Goal: Find specific page/section: Find specific page/section

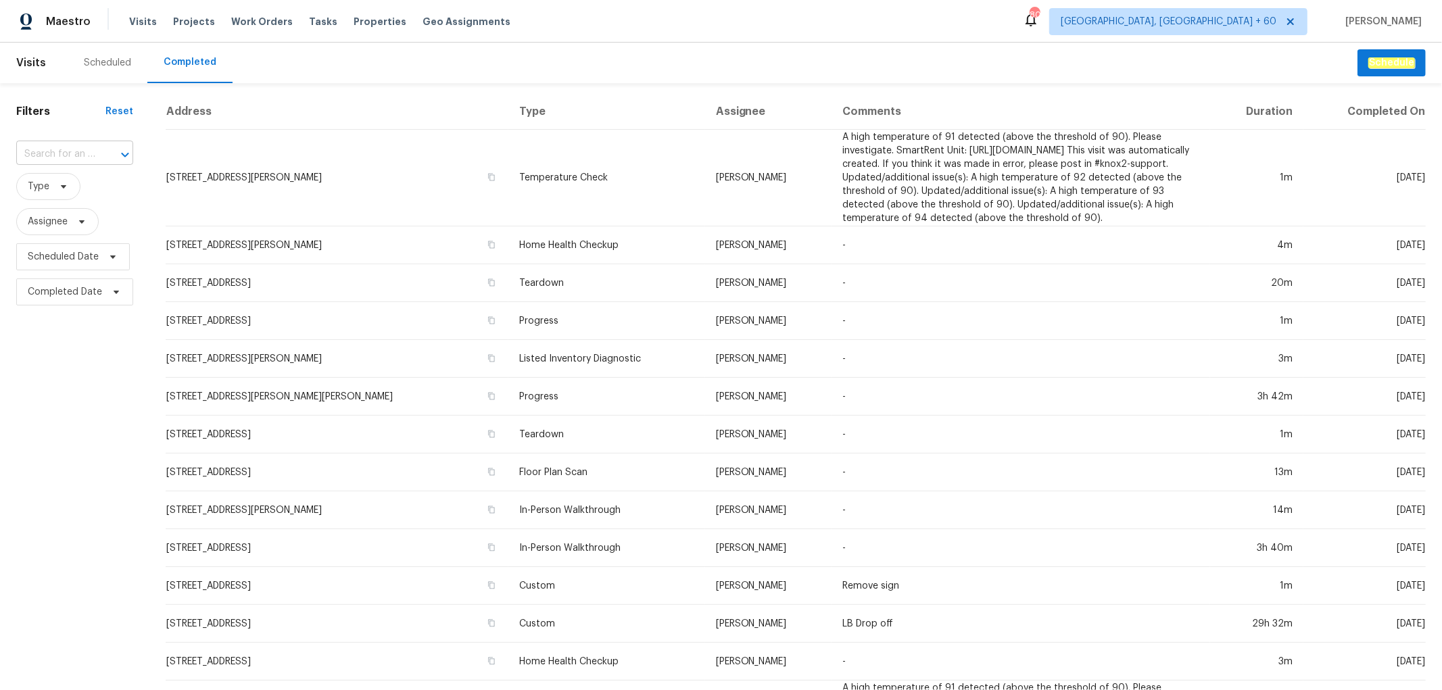
click at [49, 166] on div "​" at bounding box center [74, 154] width 117 height 29
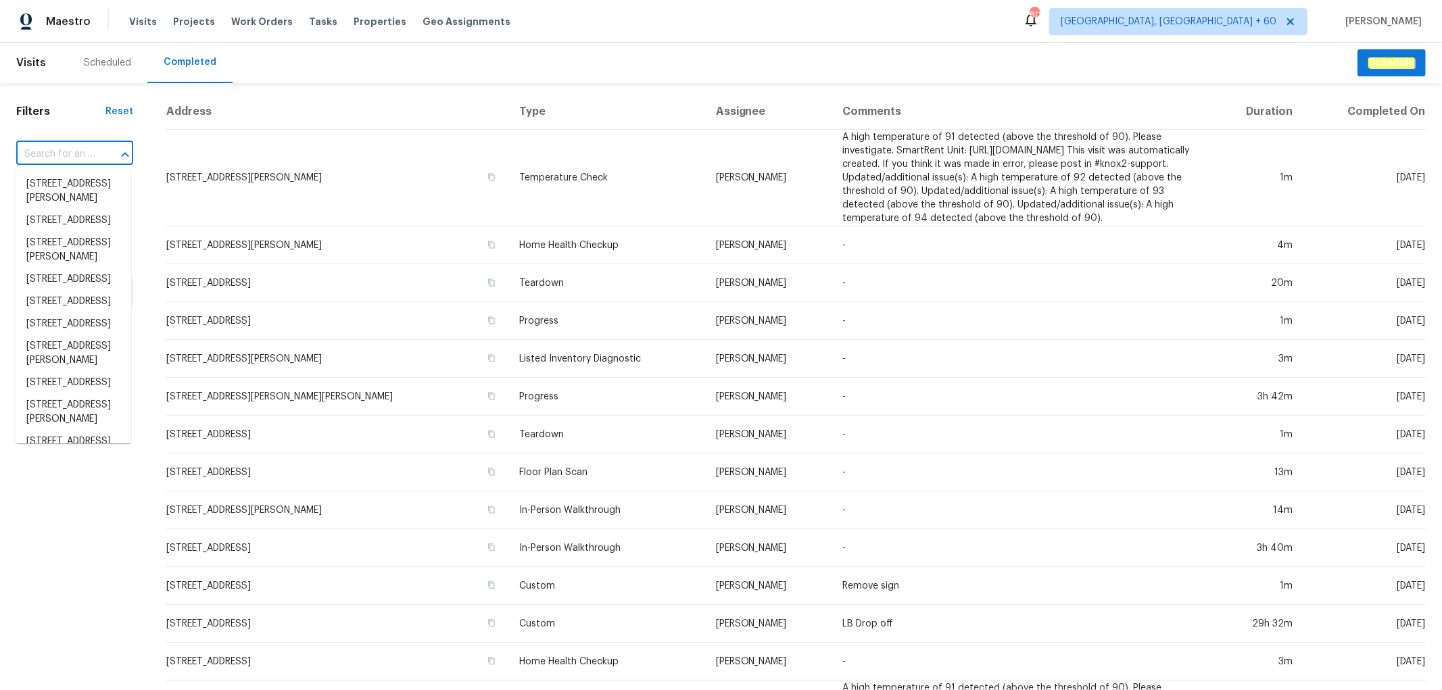
click at [51, 163] on input "text" at bounding box center [55, 154] width 79 height 21
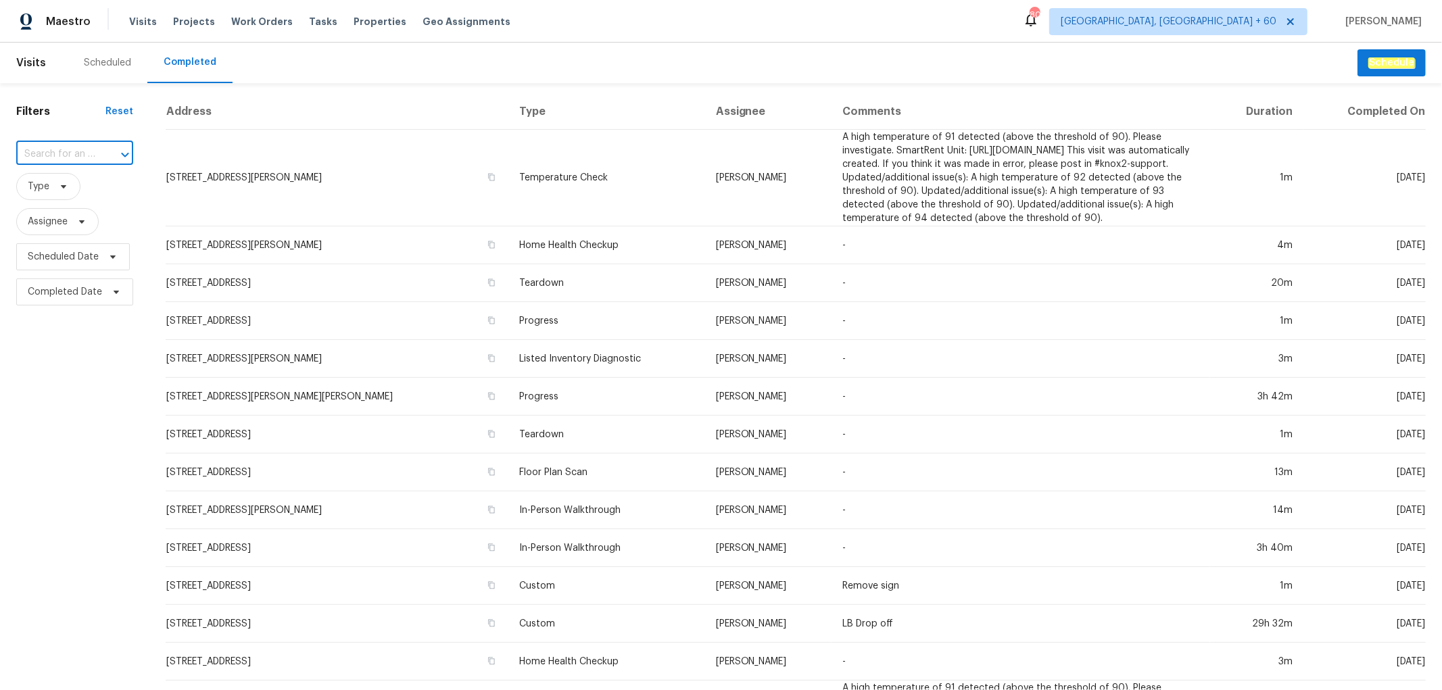
paste input "[STREET_ADDRESS]"
type input "[STREET_ADDRESS]"
click at [64, 160] on input "text" at bounding box center [55, 154] width 79 height 21
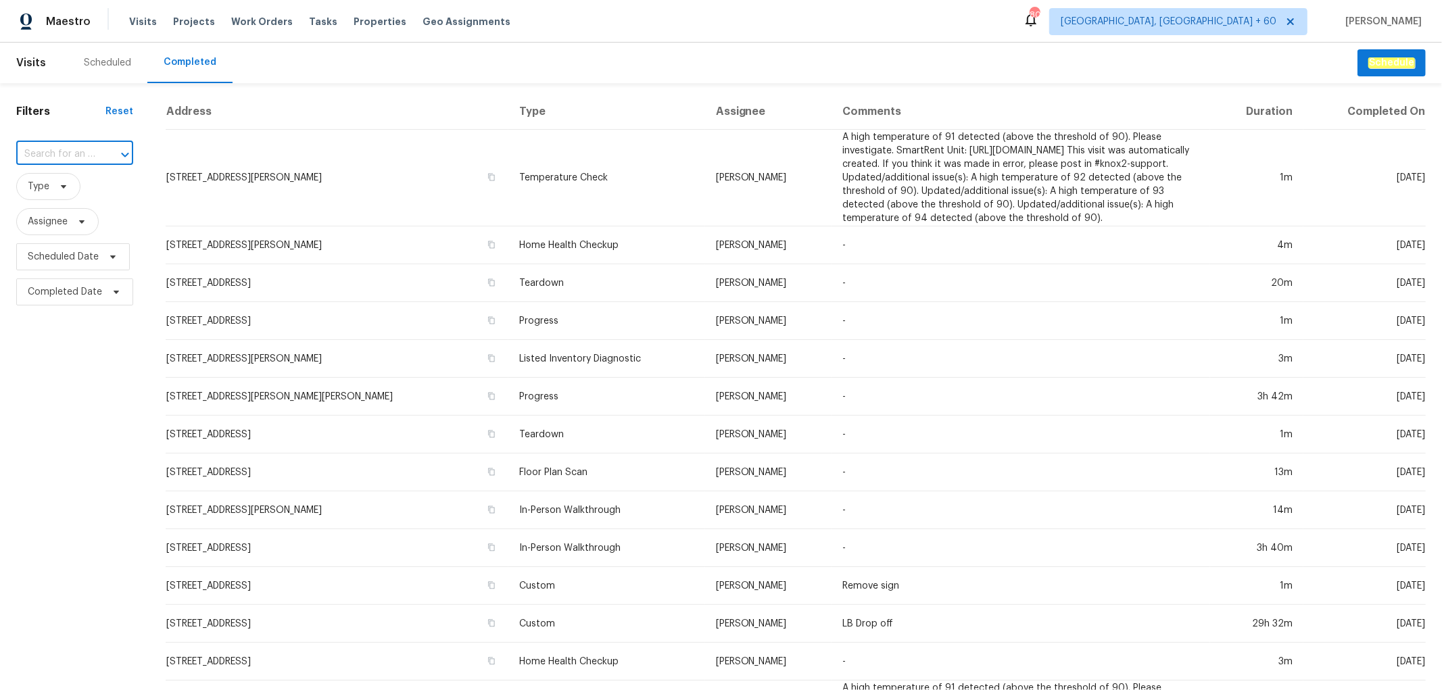
paste input "[STREET_ADDRESS]"
type input "[STREET_ADDRESS]"
click at [76, 195] on li "[STREET_ADDRESS]" at bounding box center [74, 184] width 116 height 22
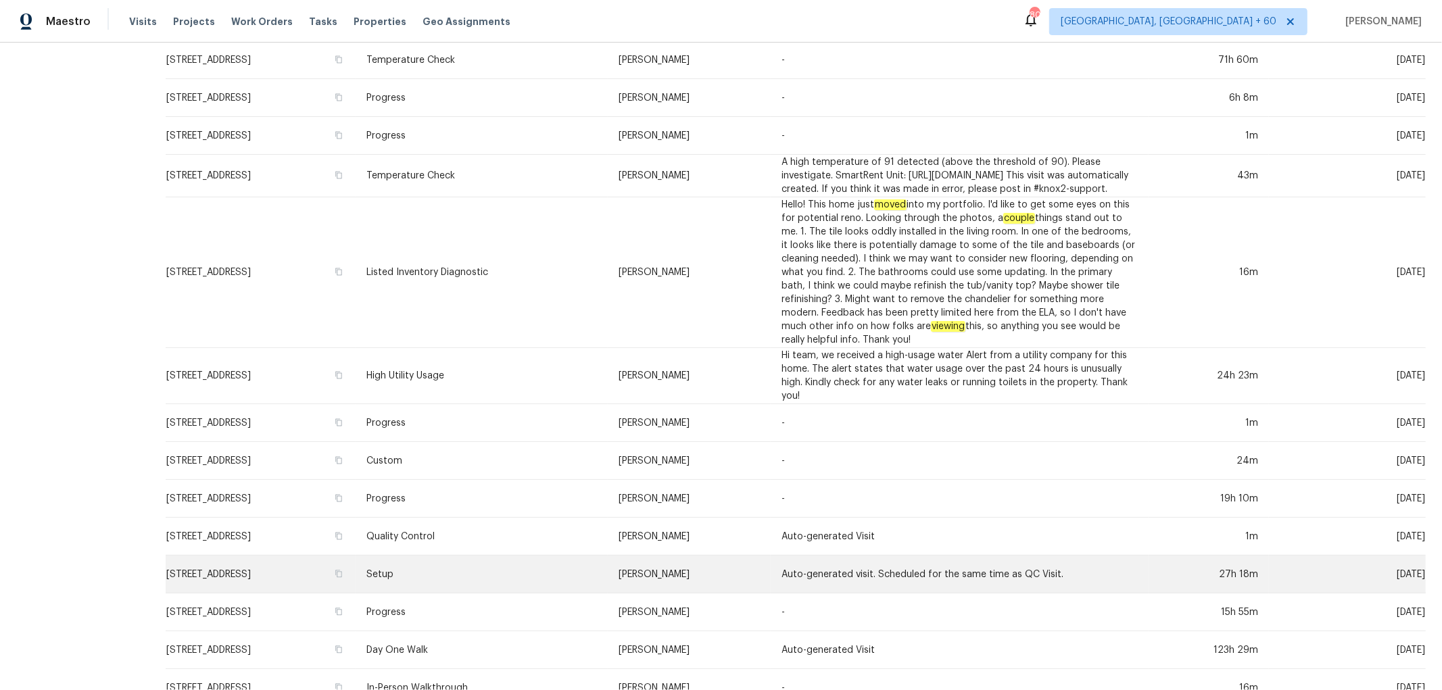
scroll to position [343, 0]
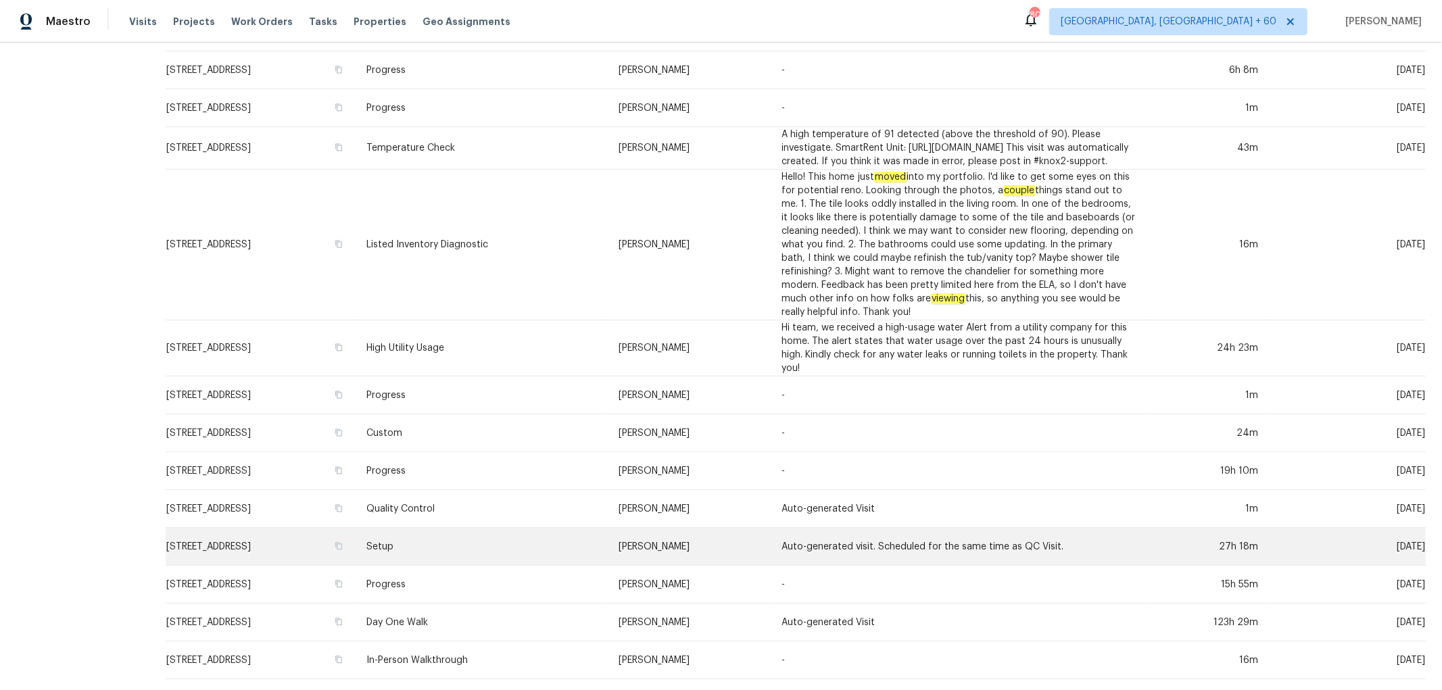
click at [582, 543] on td "Setup" at bounding box center [482, 547] width 252 height 38
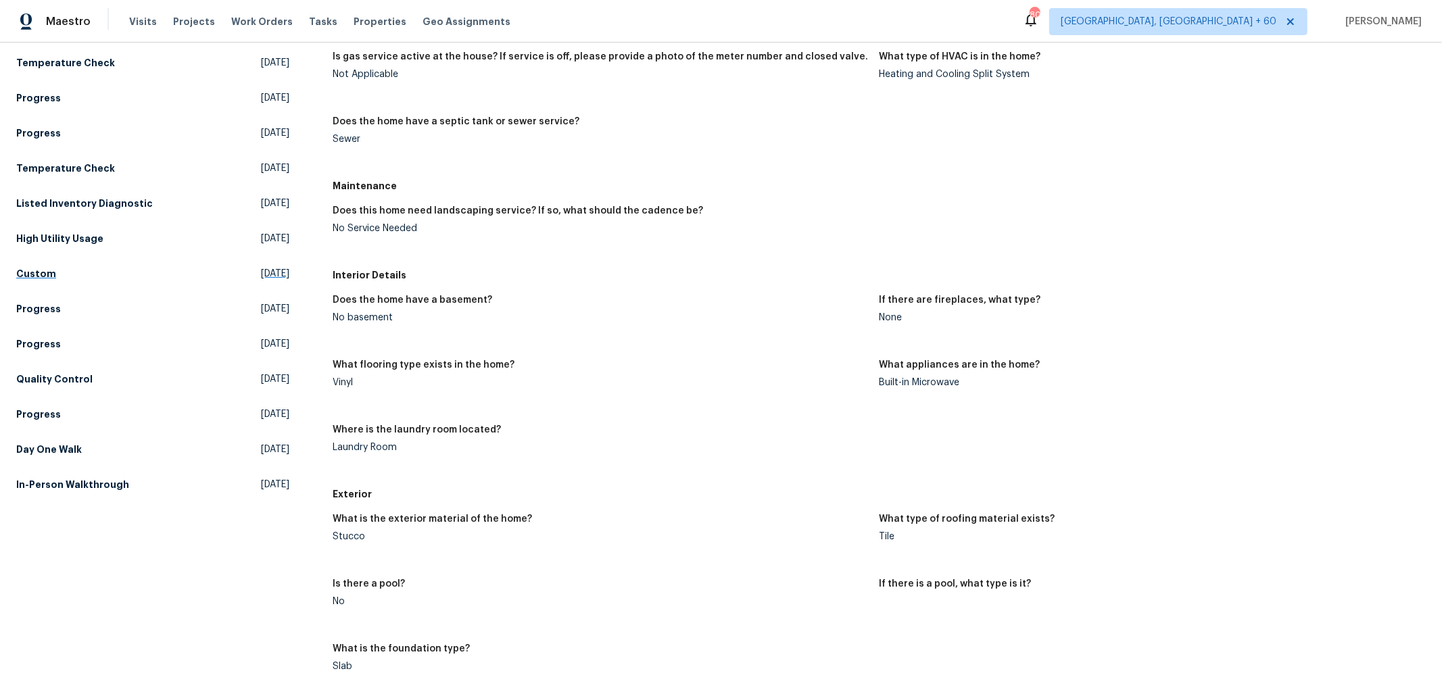
scroll to position [201, 0]
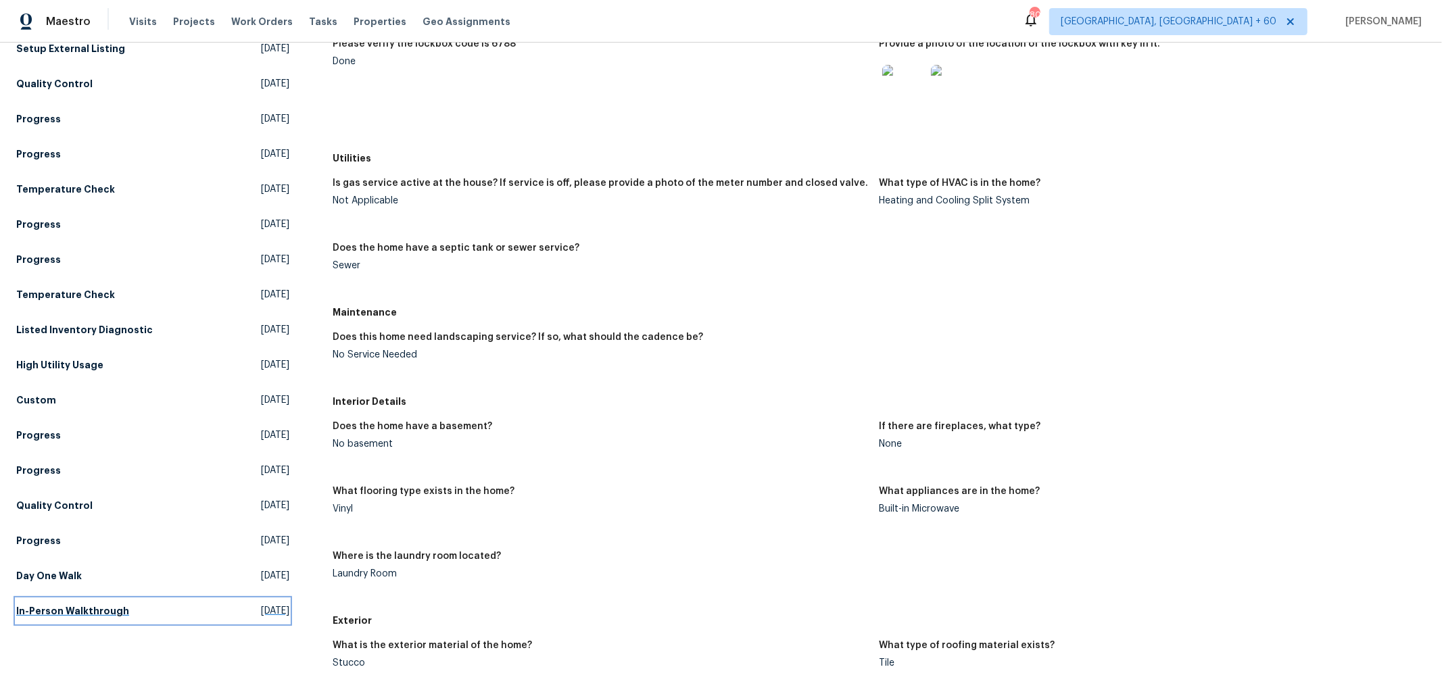
click at [102, 616] on h5 "In-Person Walkthrough" at bounding box center [72, 611] width 113 height 14
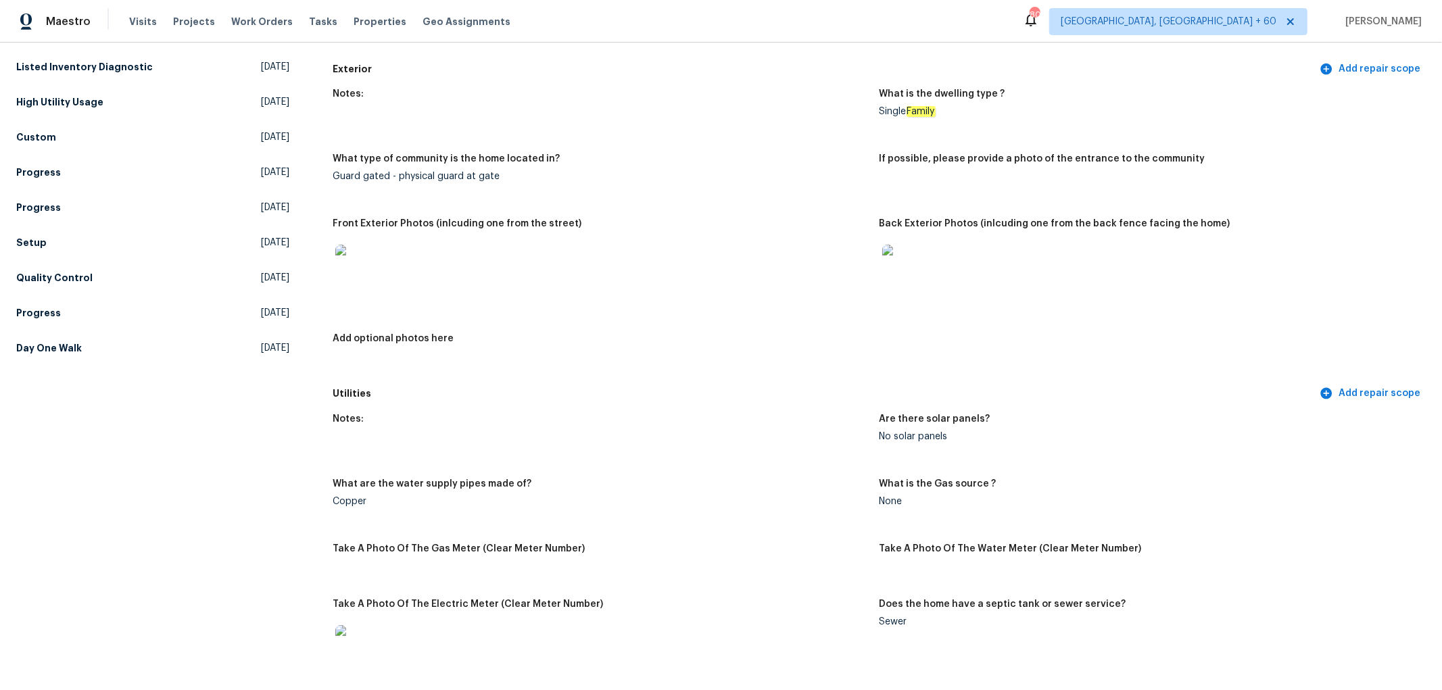
scroll to position [450, 0]
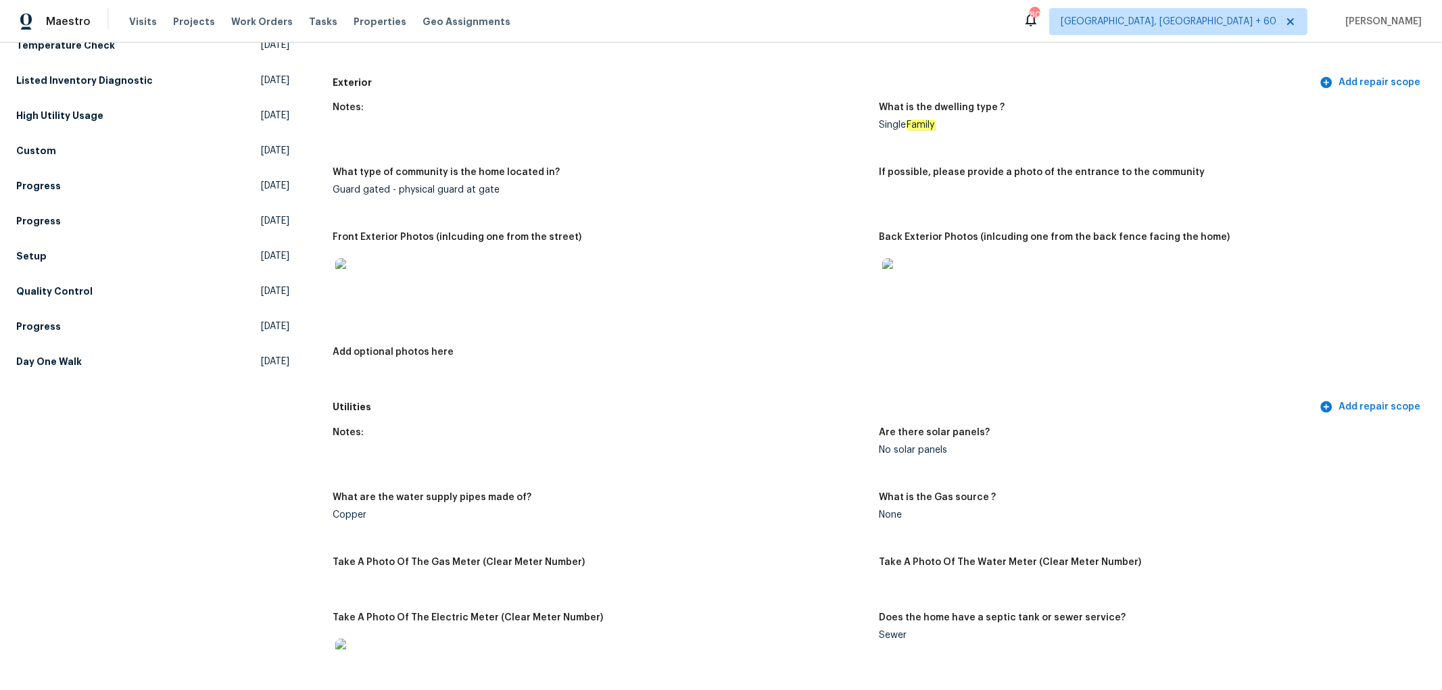
click at [906, 285] on img at bounding box center [903, 279] width 43 height 43
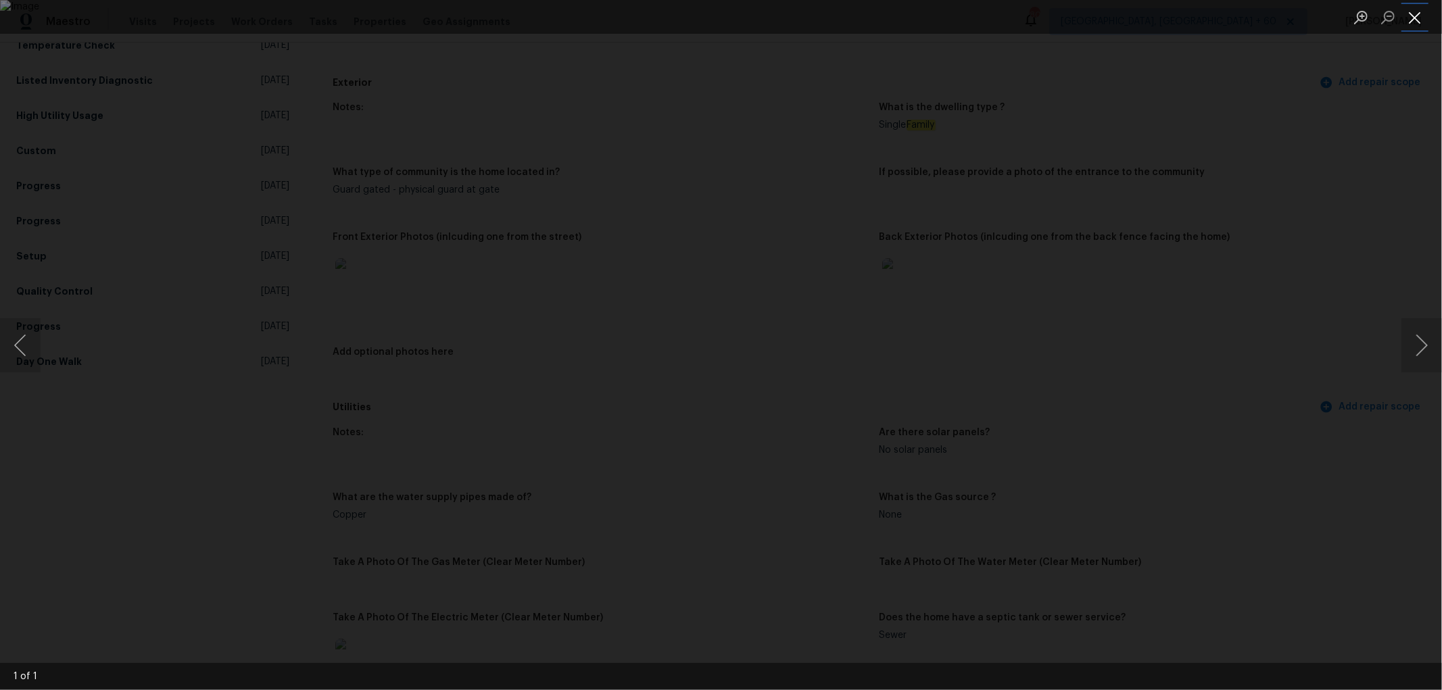
click at [1415, 9] on button "Close lightbox" at bounding box center [1414, 17] width 27 height 24
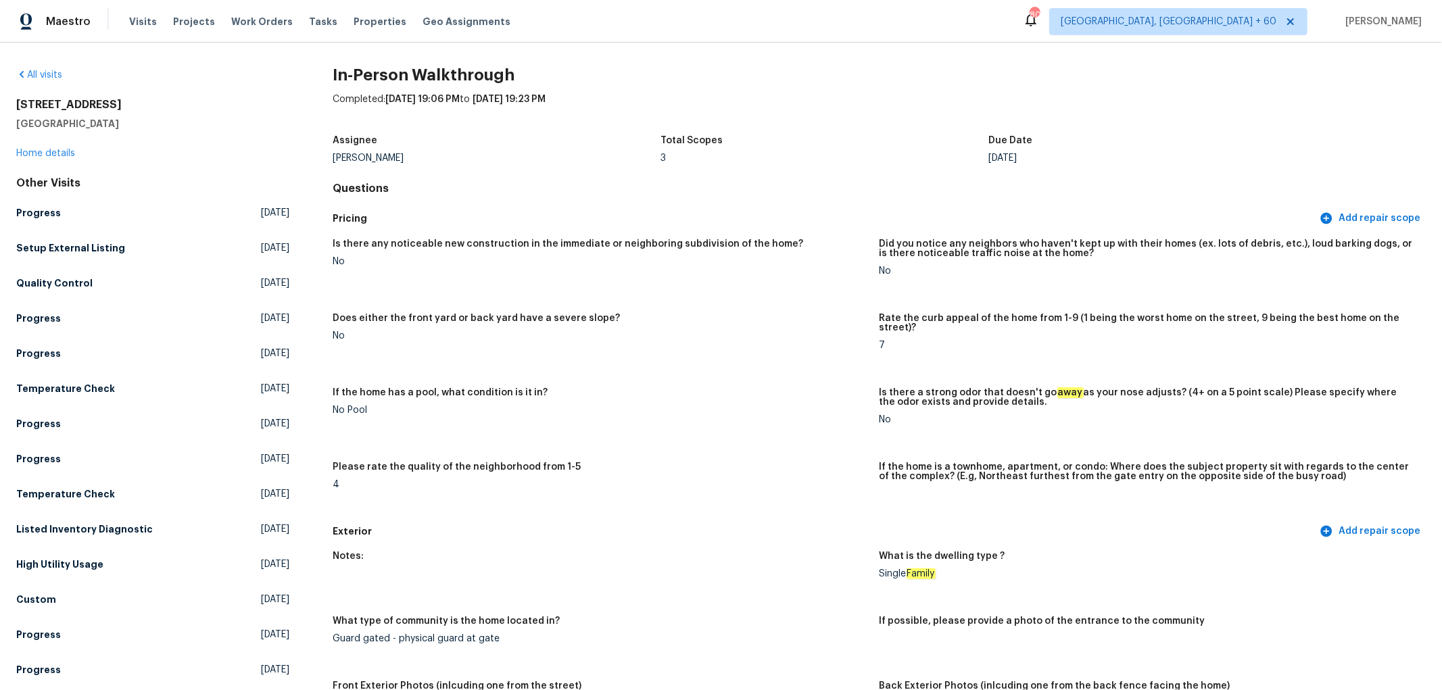
scroll to position [0, 0]
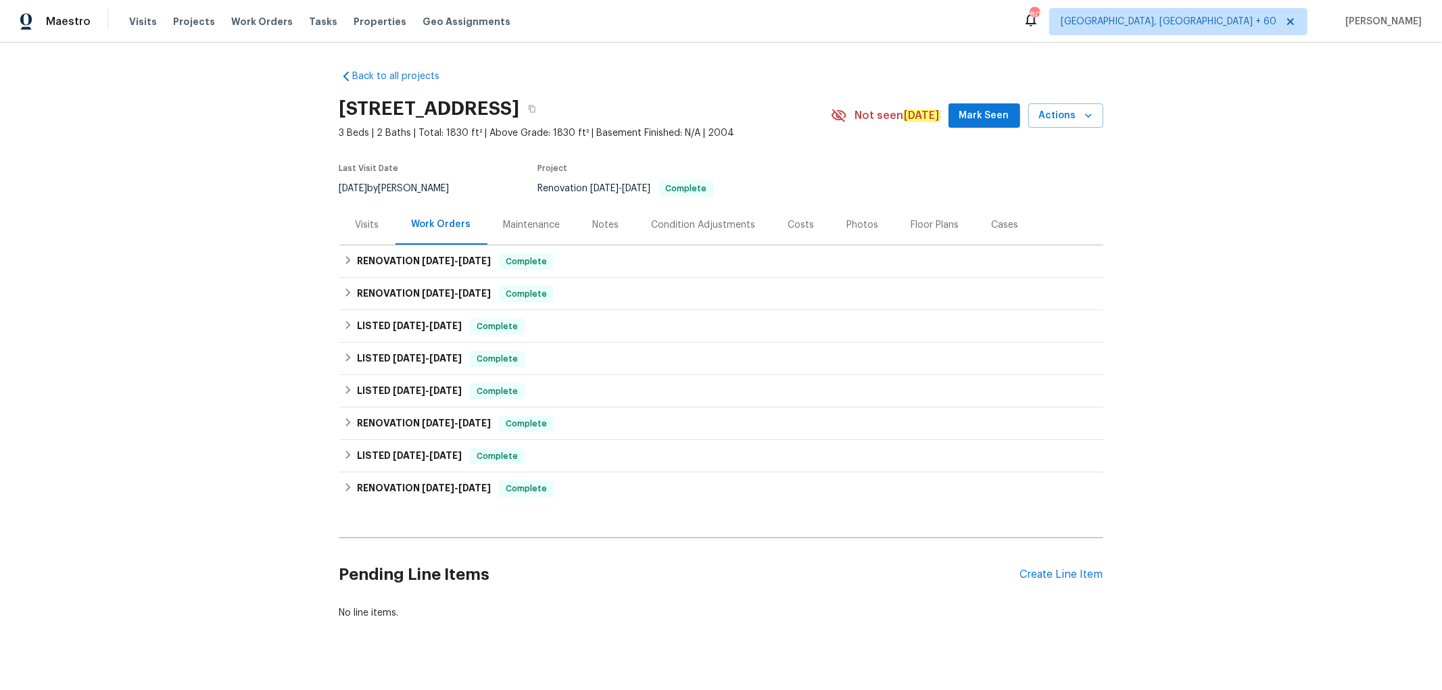
click at [861, 224] on div "Photos" at bounding box center [863, 225] width 32 height 14
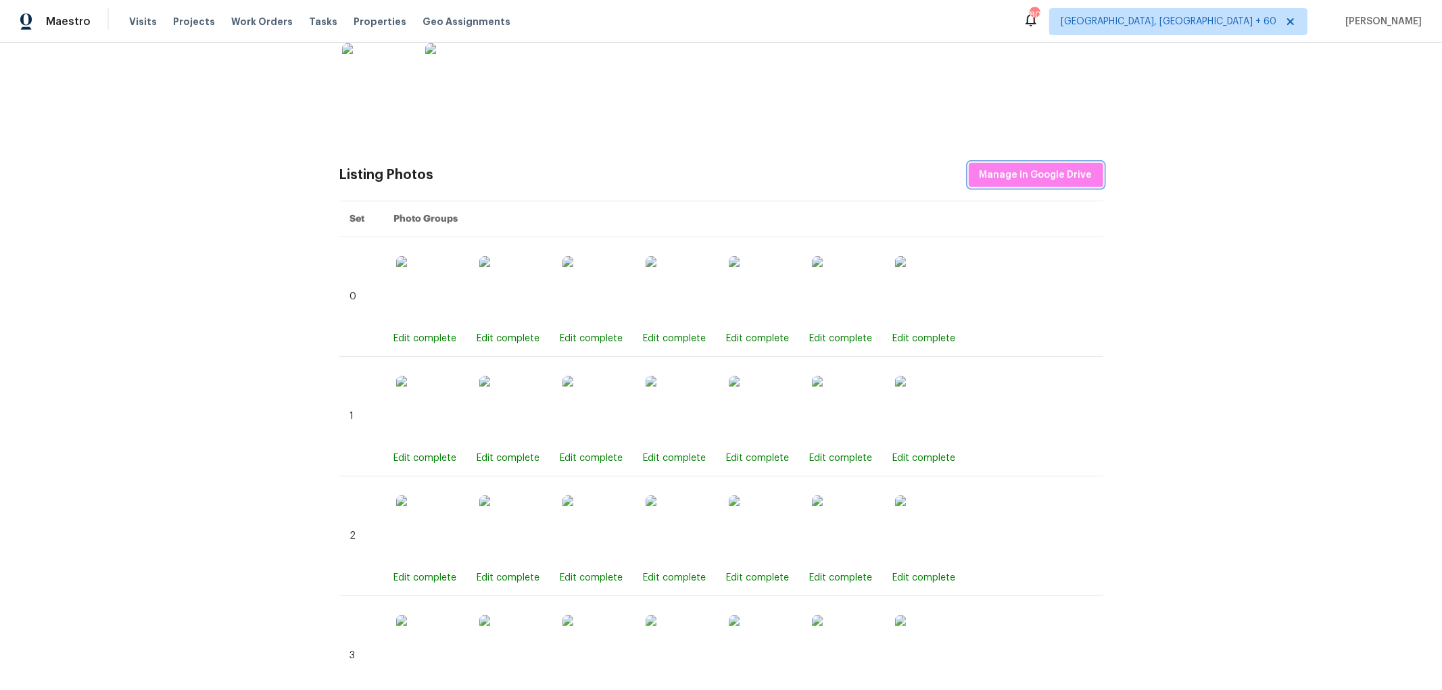
scroll to position [604, 0]
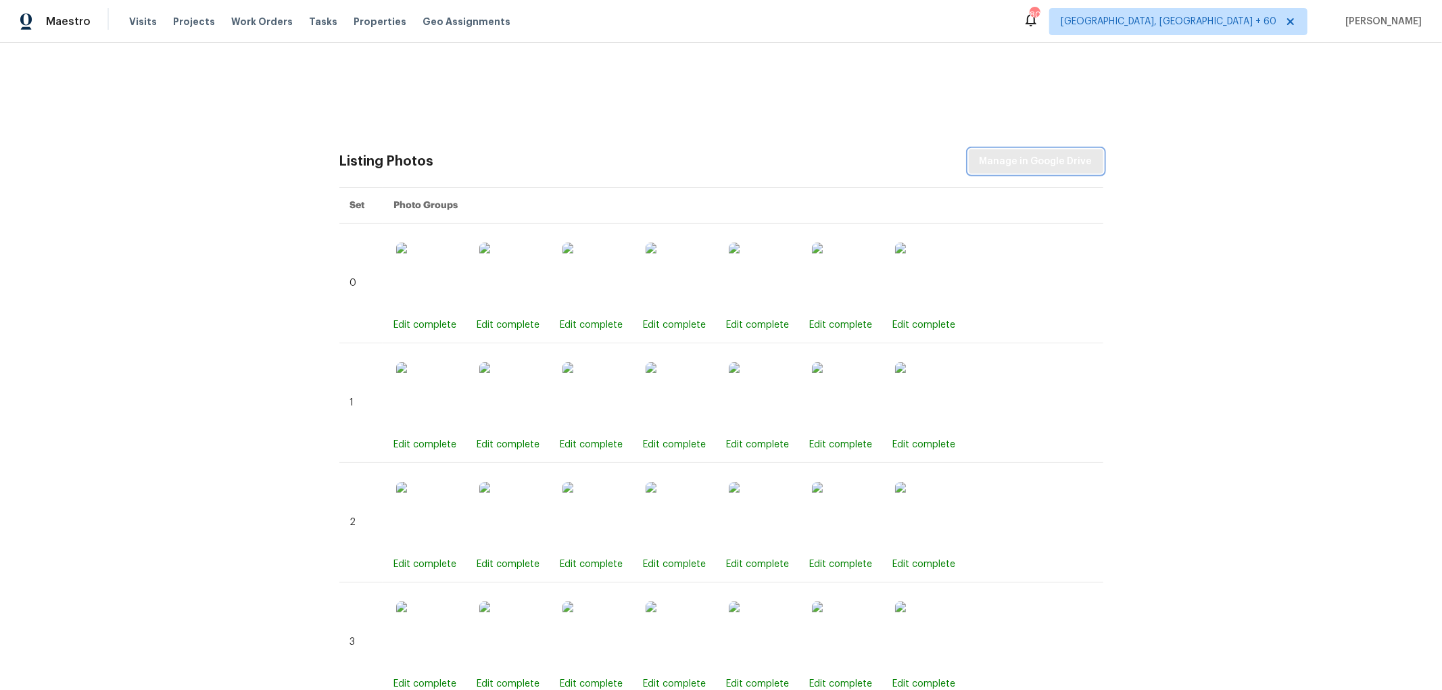
click at [1055, 170] on button "Manage in Google Drive" at bounding box center [1036, 161] width 135 height 25
